Goal: Navigation & Orientation: Find specific page/section

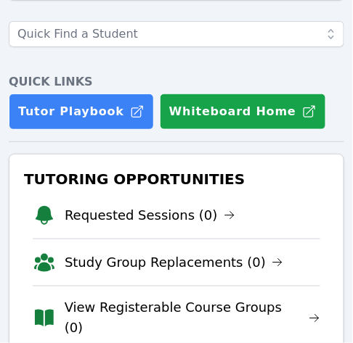
scroll to position [126, 0]
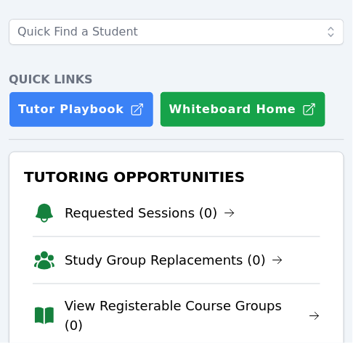
click at [17, 57] on div at bounding box center [176, 15] width 335 height 87
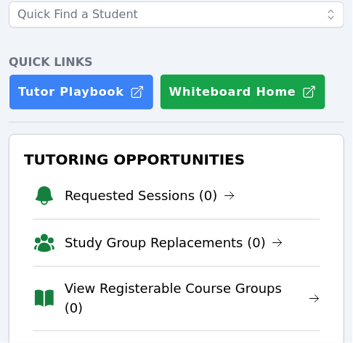
scroll to position [144, 0]
